Goal: Task Accomplishment & Management: Manage account settings

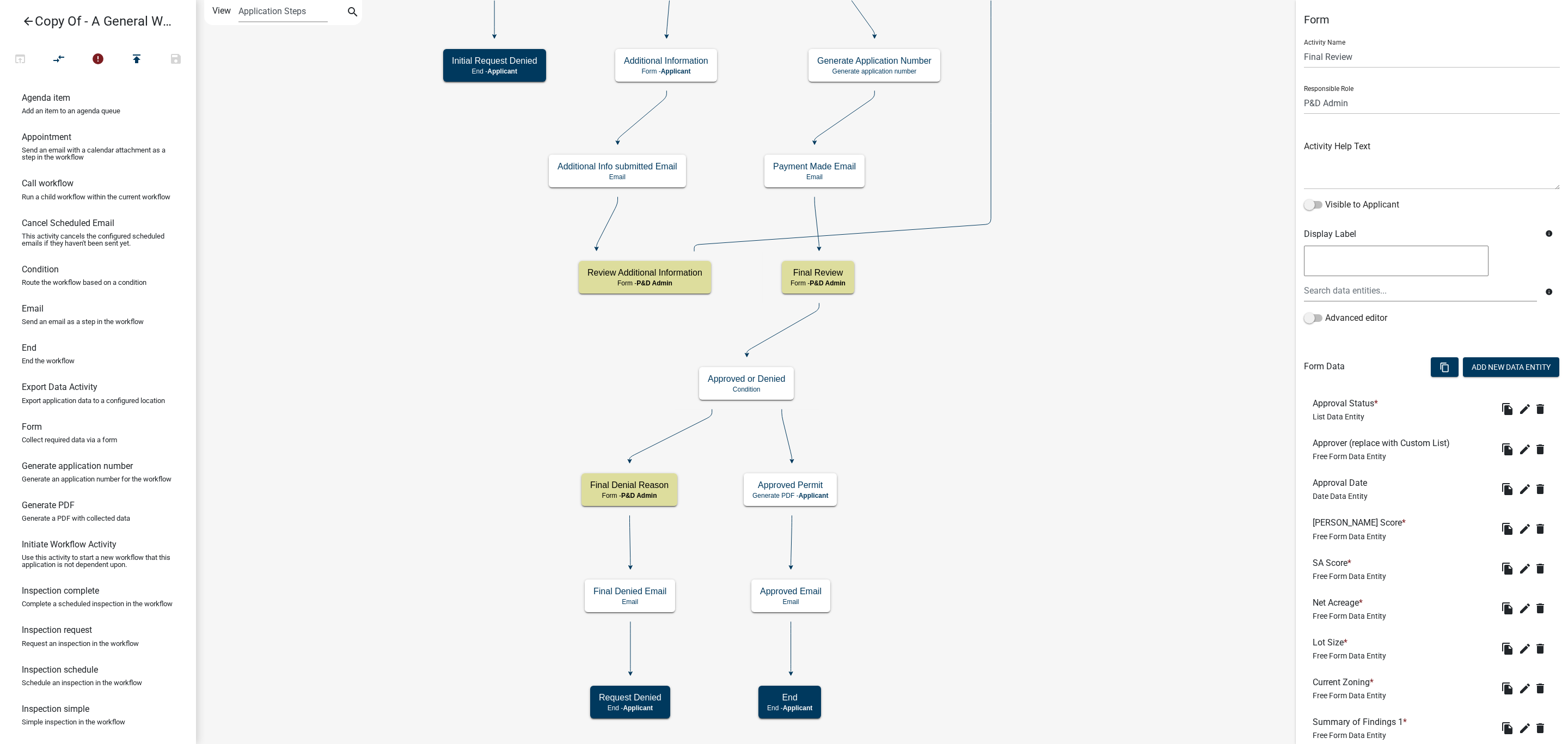
select select "1D7849C7-47D0-45C1-BB15-B11DE66EF8E1"
click at [28, 22] on icon "arrow_back" at bounding box center [28, 22] width 13 height 15
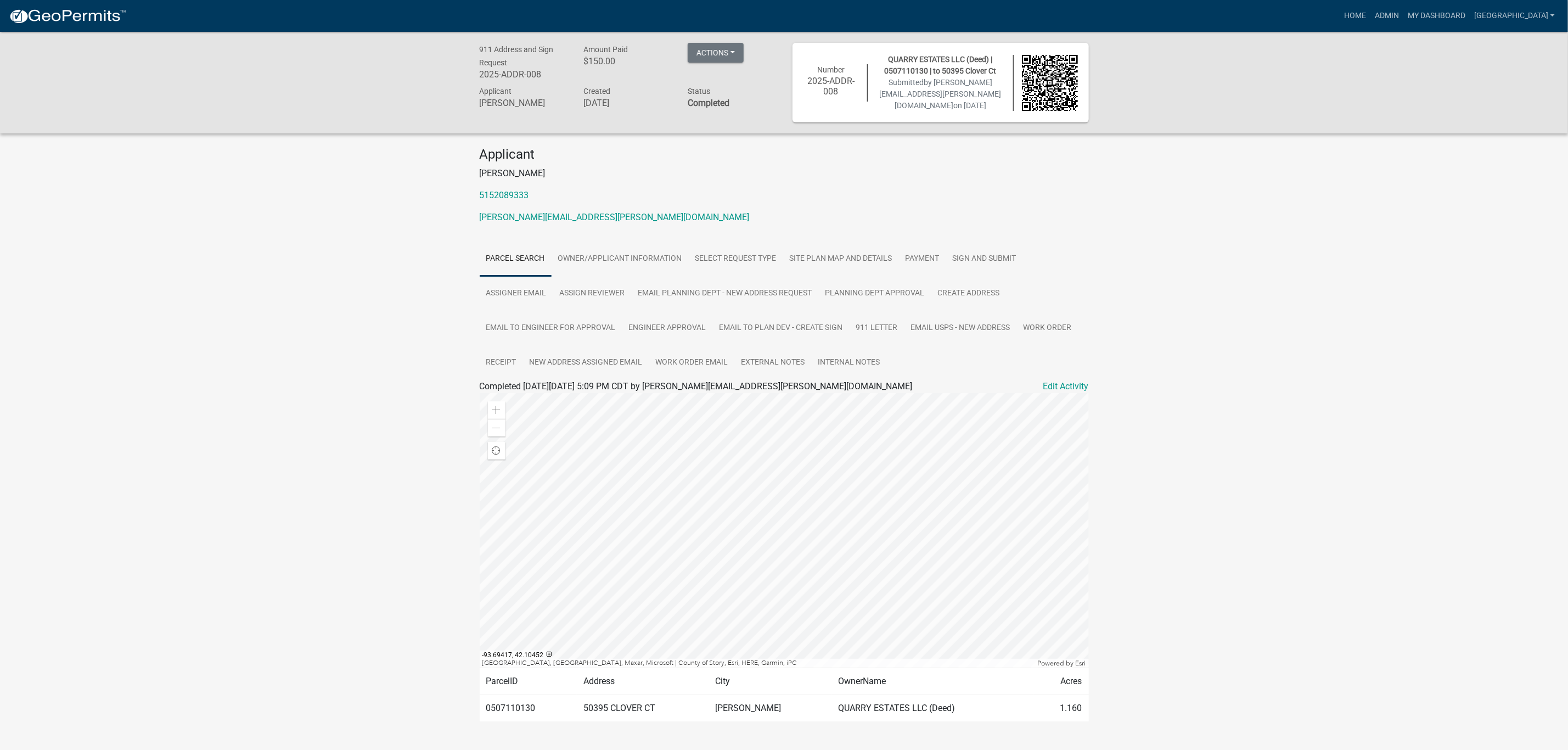
click at [74, 10] on img at bounding box center [68, 16] width 118 height 16
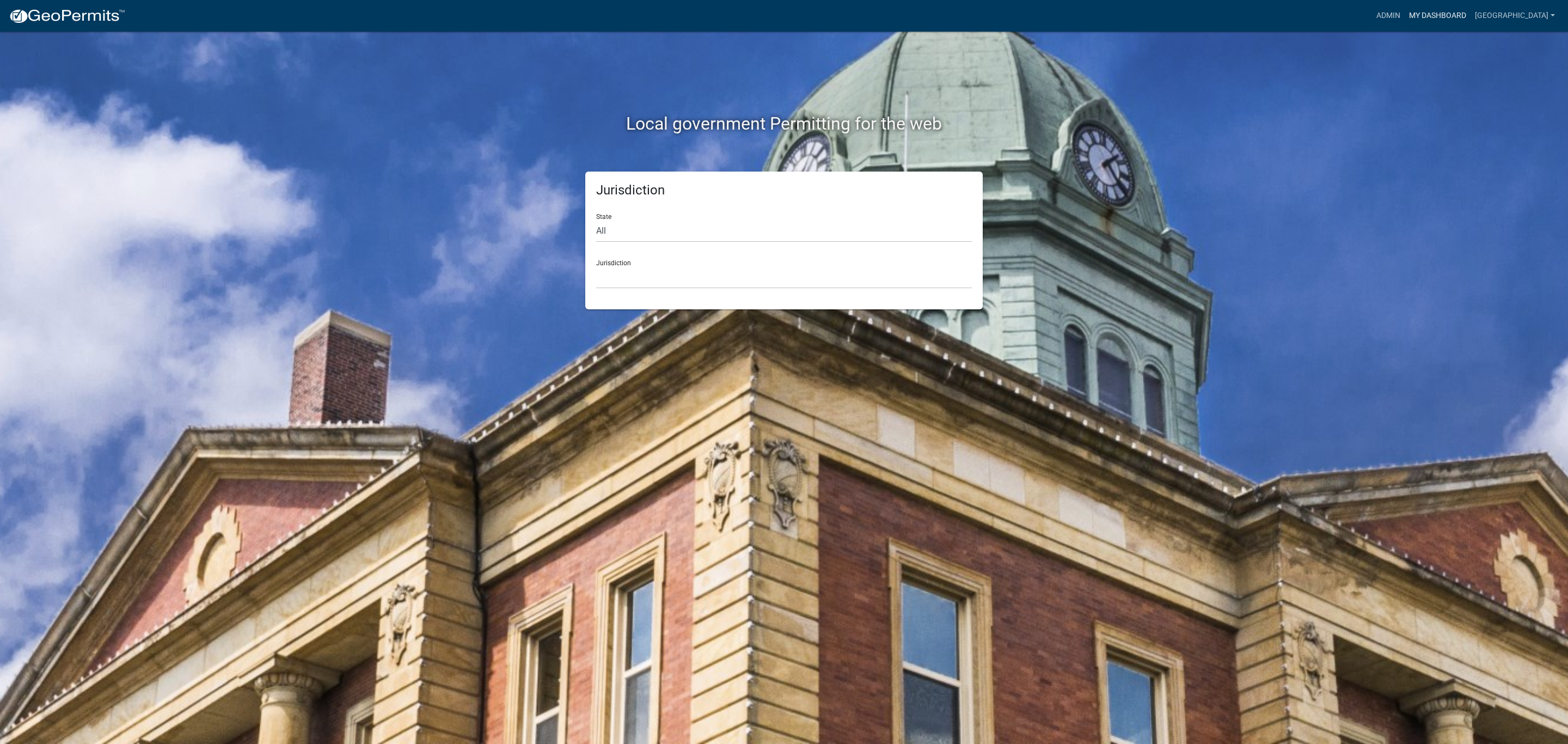
click at [1470, 11] on link "My Dashboard" at bounding box center [1437, 16] width 66 height 21
